Goal: Information Seeking & Learning: Learn about a topic

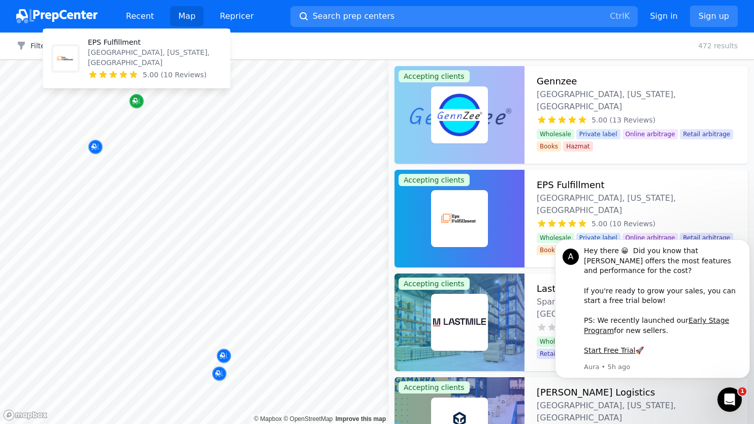
click at [137, 99] on icon "Map marker" at bounding box center [137, 101] width 8 height 10
click at [136, 102] on icon "Map marker" at bounding box center [135, 100] width 5 height 5
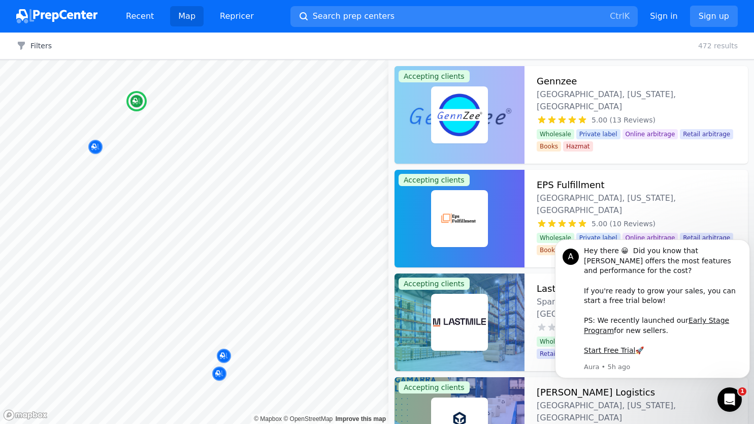
click at [468, 212] on img at bounding box center [459, 218] width 53 height 53
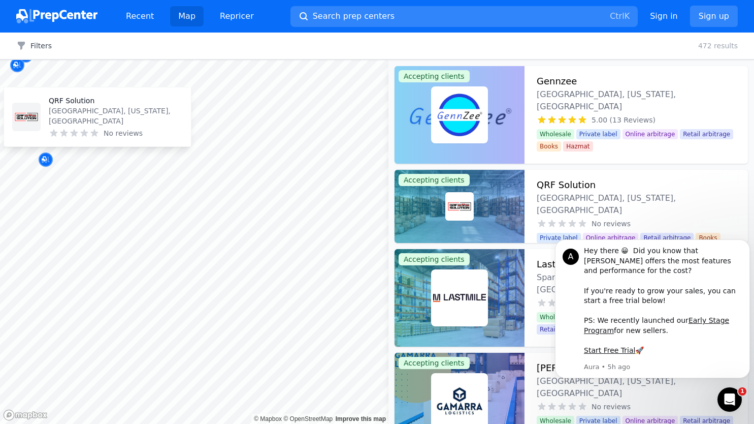
click at [23, 117] on img at bounding box center [26, 117] width 24 height 24
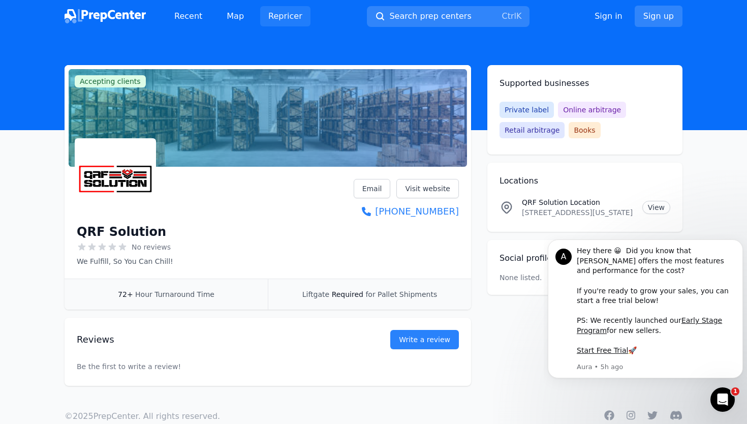
click at [285, 14] on link "Repricer" at bounding box center [285, 16] width 50 height 20
click at [188, 19] on link "Recent" at bounding box center [188, 16] width 44 height 20
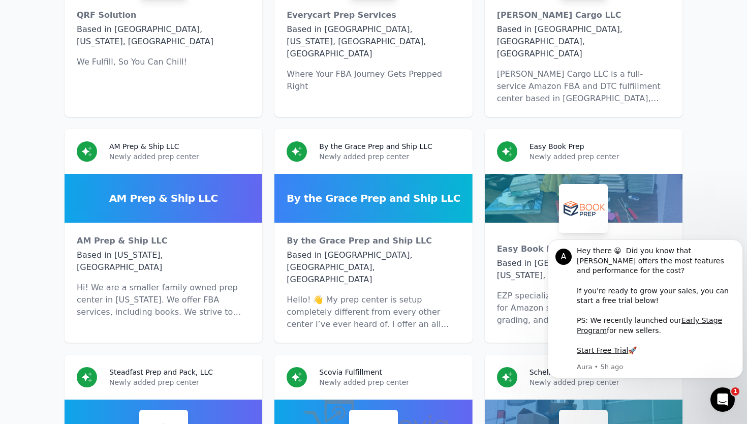
scroll to position [5333, 0]
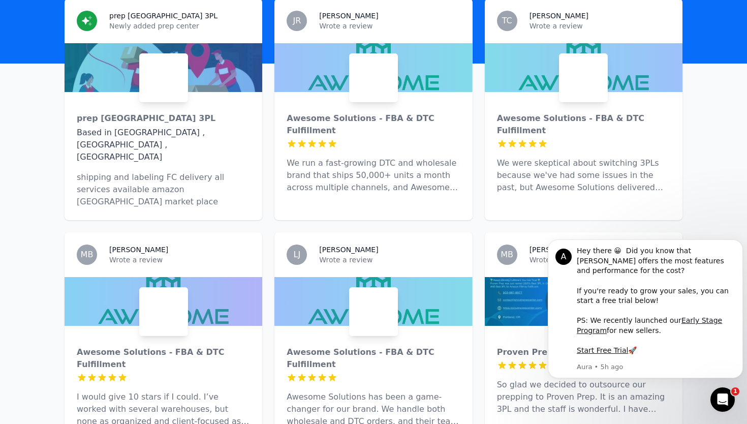
scroll to position [315, 0]
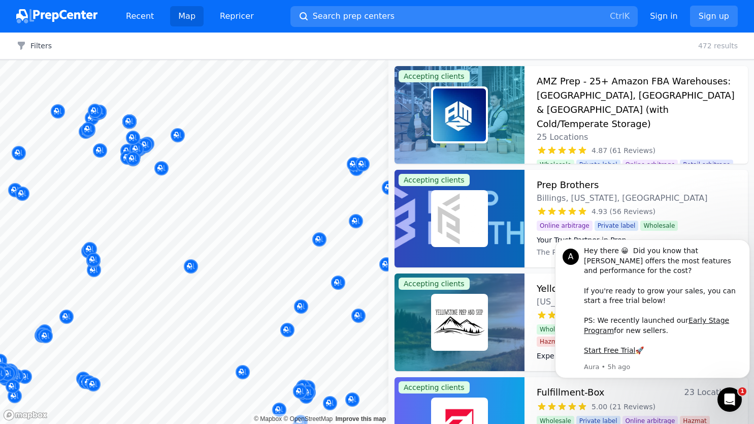
click at [218, 167] on body "Recent Map Repricer Search prep centers Ctrl K Open main menu Sign in Sign up F…" at bounding box center [377, 212] width 754 height 424
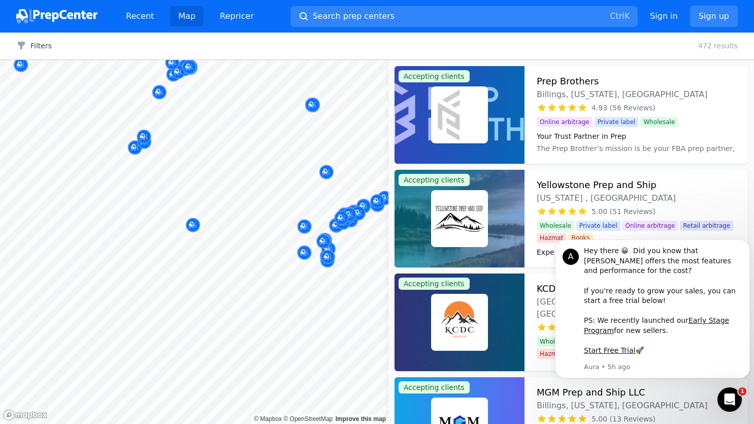
click at [202, 164] on body "Recent Map Repricer Search prep centers Ctrl K Open main menu Sign in Sign up F…" at bounding box center [377, 212] width 754 height 424
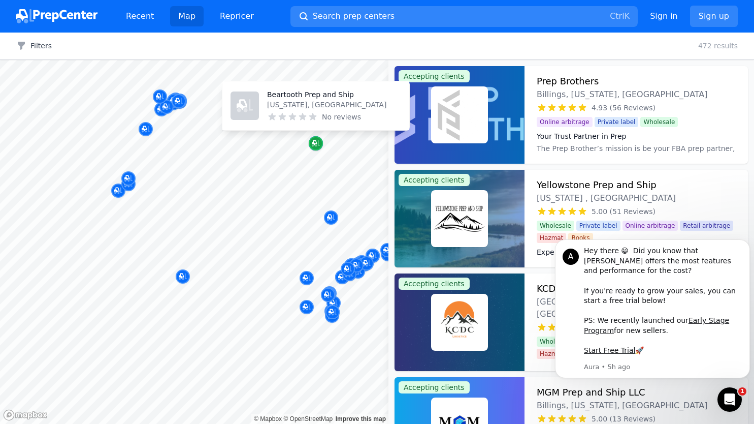
click at [321, 143] on div "Map marker" at bounding box center [316, 143] width 14 height 14
click at [317, 90] on p "Beartooth Prep and Ship" at bounding box center [326, 94] width 119 height 10
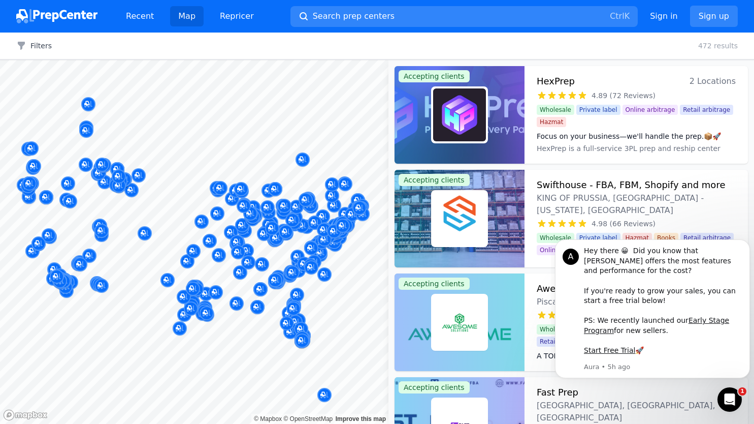
click at [145, 155] on div at bounding box center [102, 153] width 195 height 8
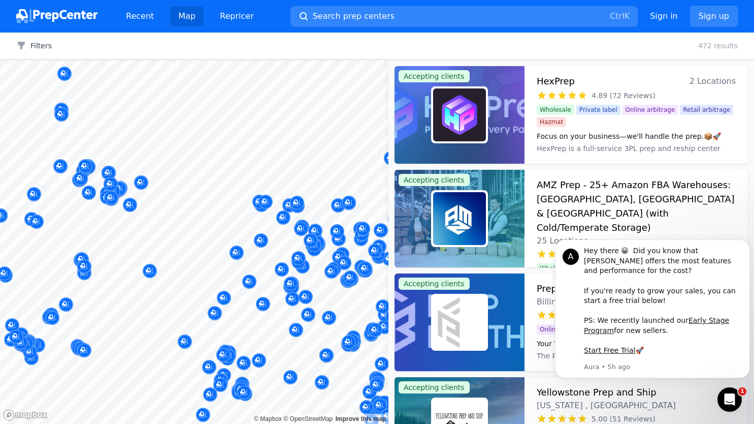
click at [133, 168] on div at bounding box center [118, 165] width 195 height 8
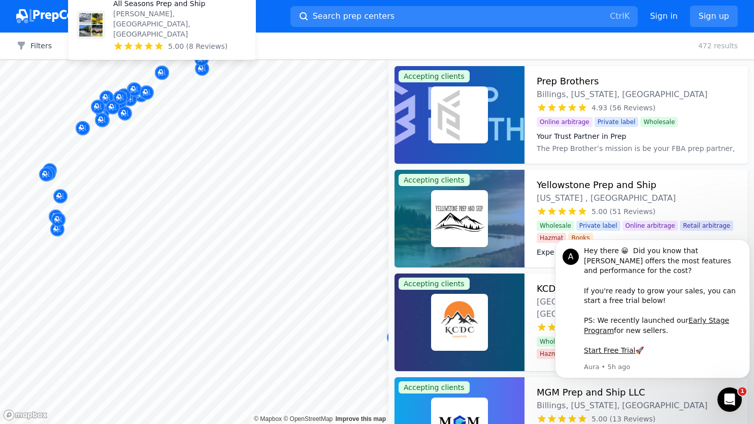
click at [155, 9] on p "All Seasons Prep and Ship" at bounding box center [180, 3] width 134 height 10
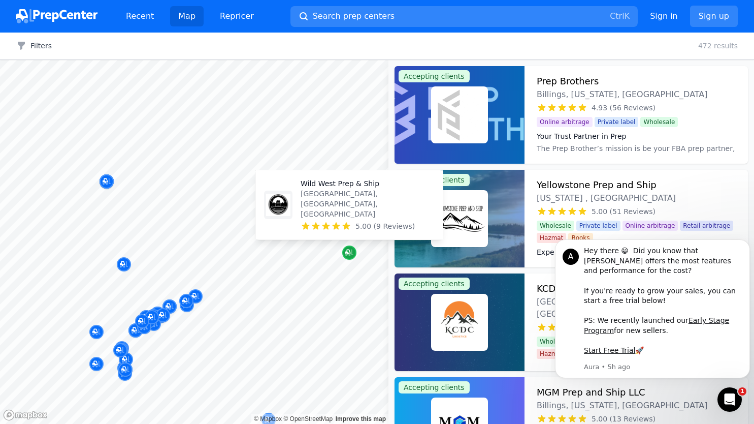
click at [349, 250] on icon "Map marker" at bounding box center [349, 252] width 8 height 10
click at [344, 211] on p "[GEOGRAPHIC_DATA], [GEOGRAPHIC_DATA], [GEOGRAPHIC_DATA]" at bounding box center [368, 203] width 134 height 30
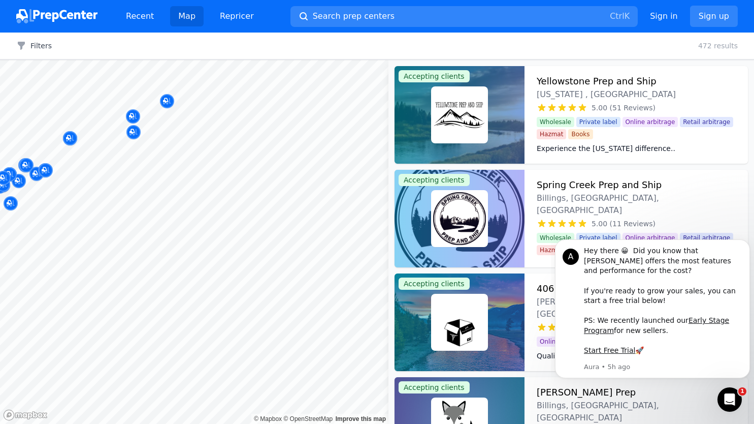
click at [144, 205] on body "Recent Map Repricer Search prep centers Ctrl K Open main menu Sign in Sign up F…" at bounding box center [377, 212] width 754 height 424
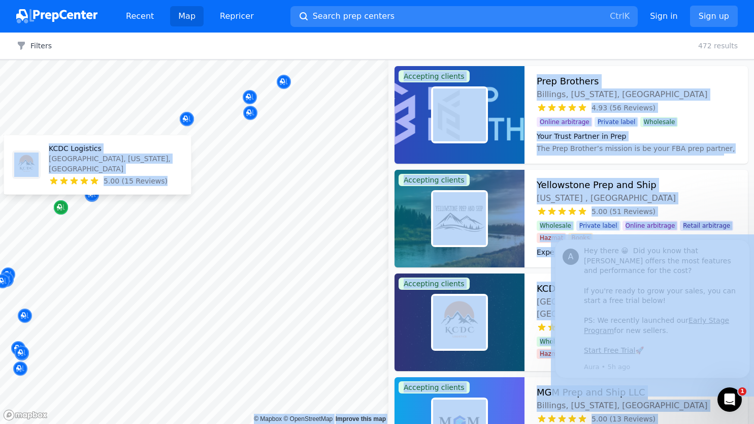
click at [60, 206] on icon "Map marker" at bounding box center [61, 207] width 8 height 10
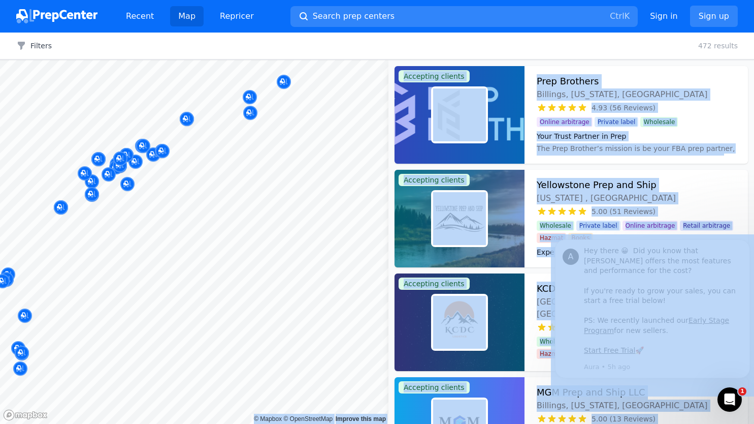
click at [72, 167] on div at bounding box center [97, 170] width 195 height 8
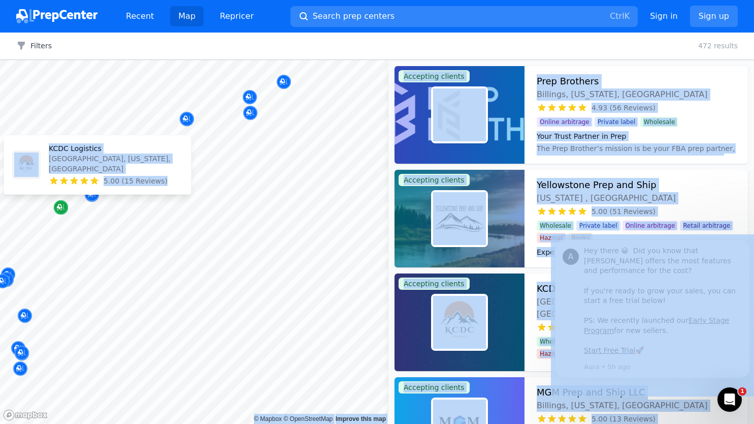
click at [58, 207] on icon "Map marker" at bounding box center [59, 206] width 5 height 5
click at [60, 207] on icon "Map marker" at bounding box center [61, 207] width 8 height 10
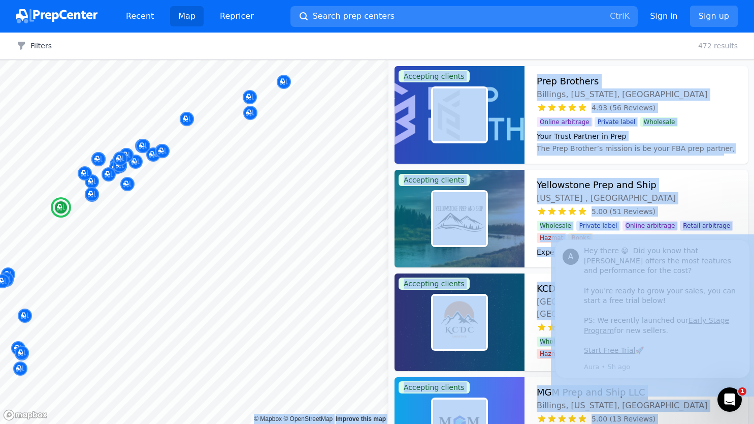
click at [463, 305] on img at bounding box center [459, 322] width 53 height 53
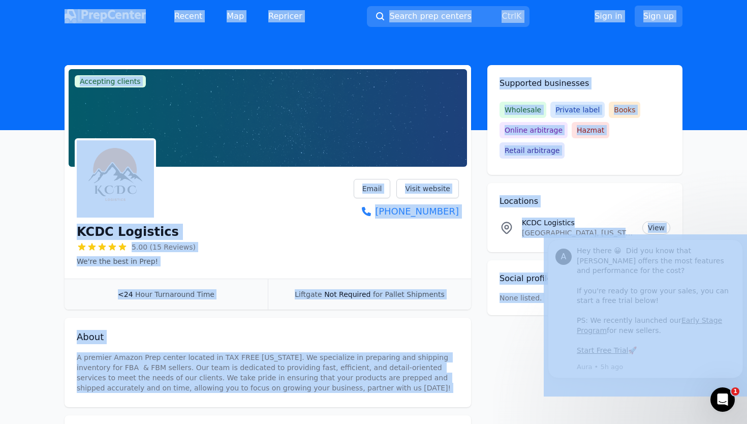
click at [316, 230] on div "KCDC Logistics 5.00 (15 Reviews) We're the best in Prep! Email Visit website +1…" at bounding box center [268, 222] width 382 height 87
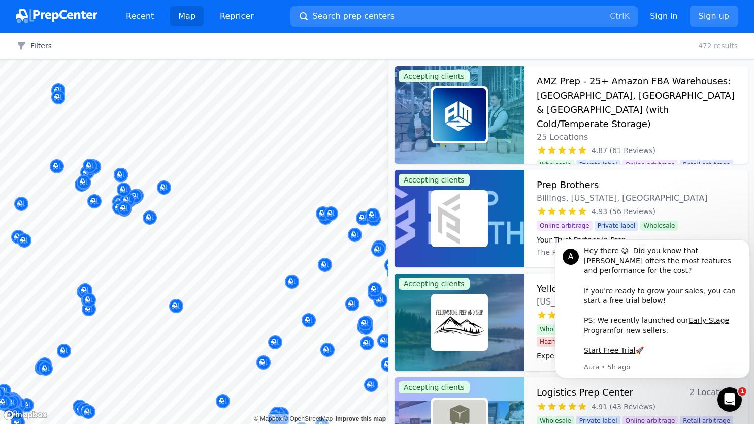
click at [69, 159] on div at bounding box center [115, 163] width 195 height 8
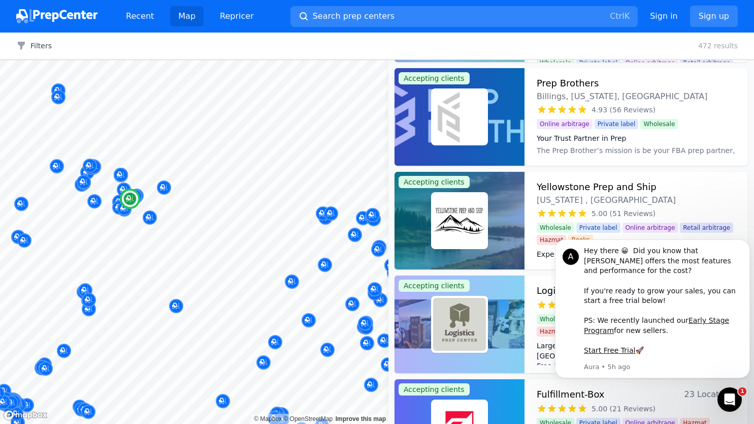
scroll to position [152, 0]
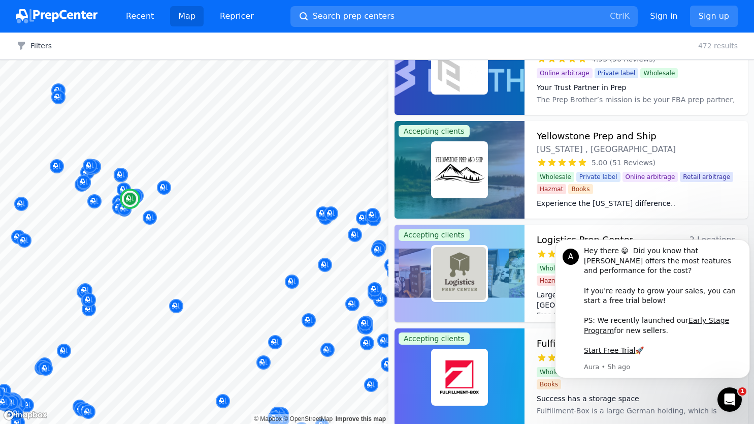
click at [463, 168] on img at bounding box center [459, 169] width 53 height 53
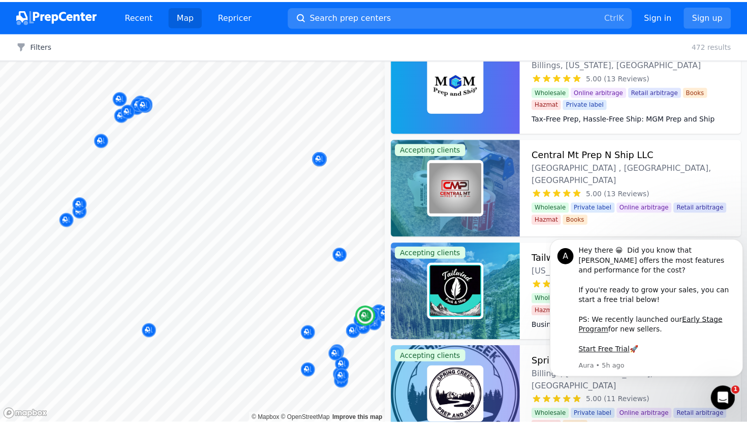
scroll to position [356, 0]
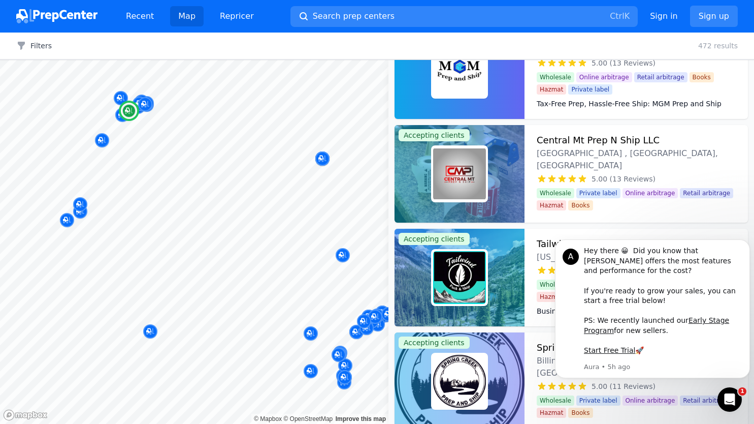
click at [590, 139] on h3 "Central Mt Prep N Ship LLC" at bounding box center [598, 140] width 123 height 14
